Goal: Navigation & Orientation: Go to known website

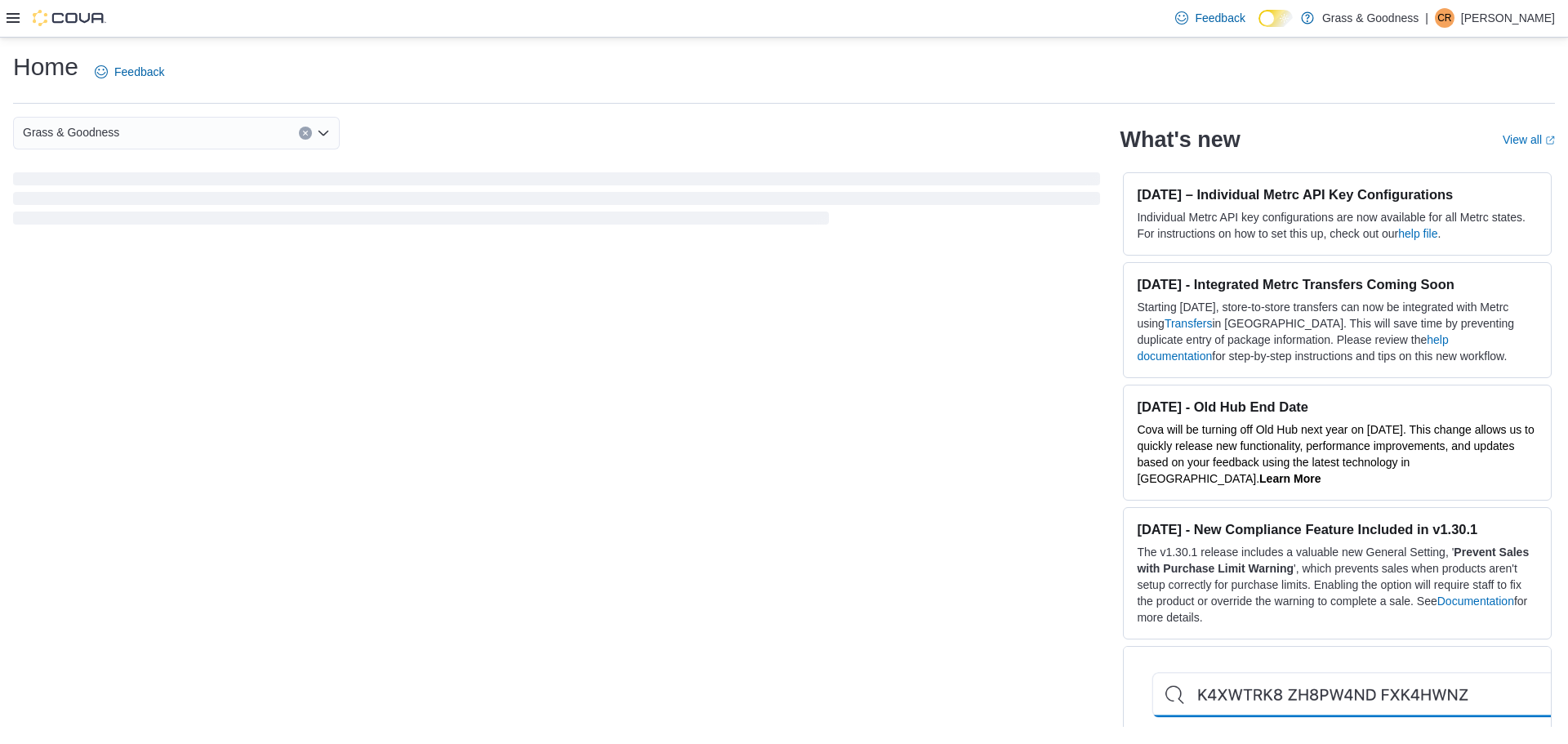
click at [891, 60] on div "Home Feedback" at bounding box center [784, 71] width 1542 height 42
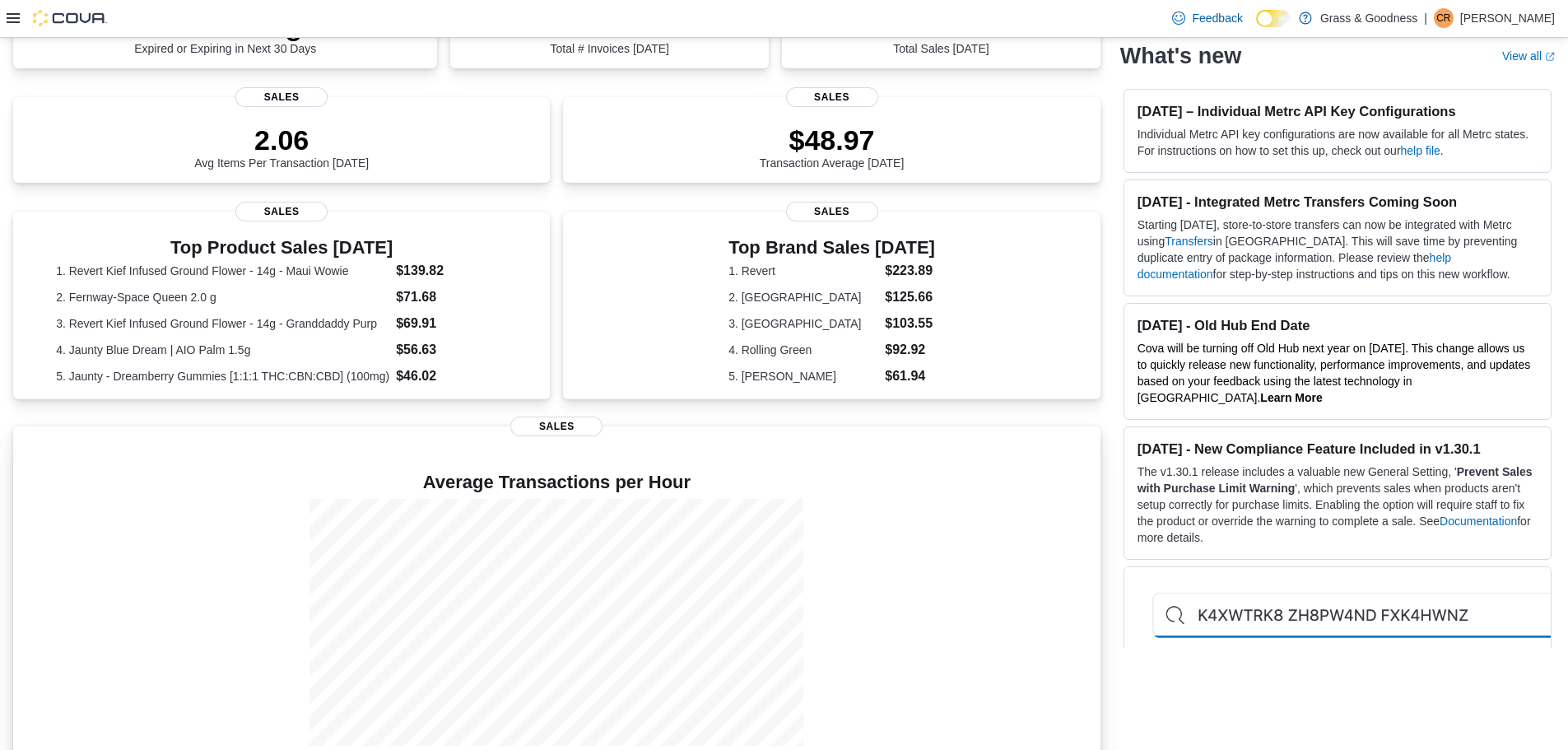
scroll to position [189, 0]
